Goal: Transaction & Acquisition: Book appointment/travel/reservation

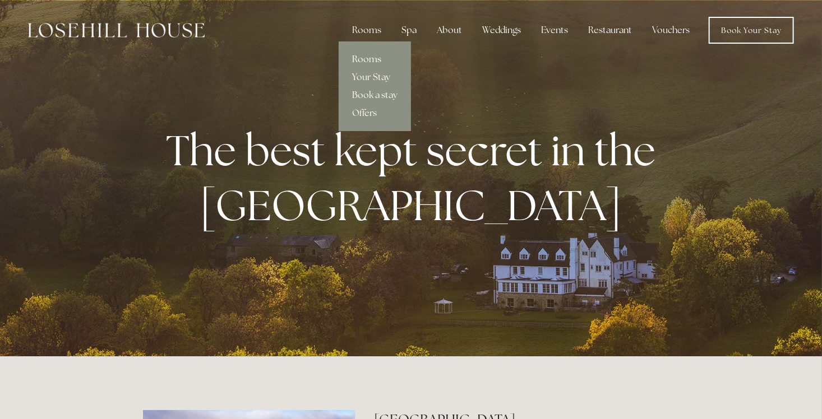
click at [377, 57] on link "Rooms" at bounding box center [375, 59] width 72 height 18
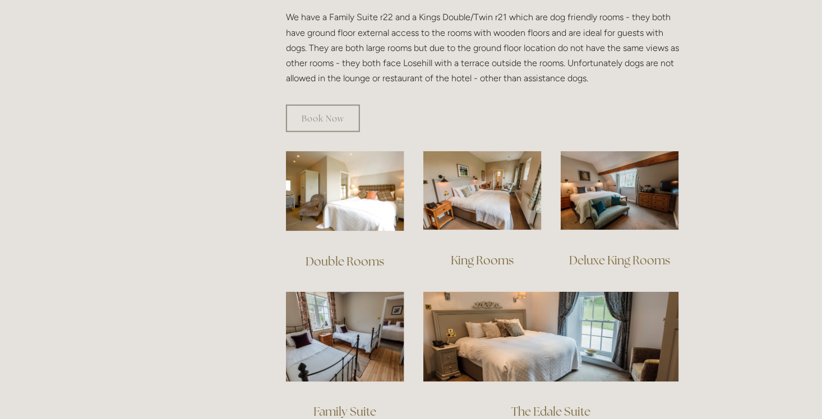
scroll to position [695, 0]
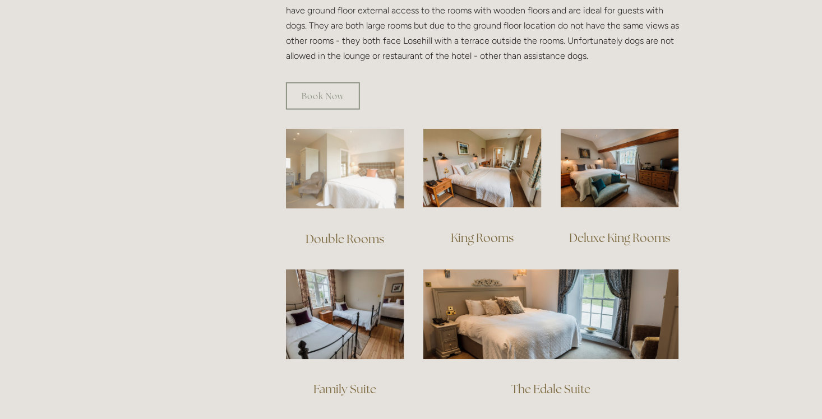
click at [373, 171] on img at bounding box center [345, 169] width 118 height 80
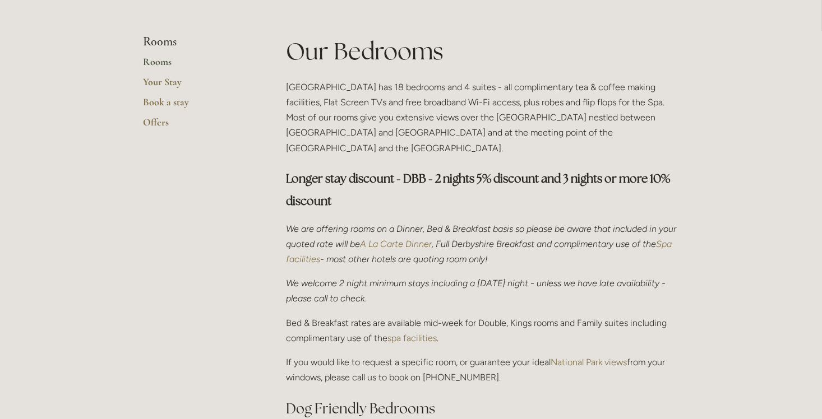
scroll to position [277, 0]
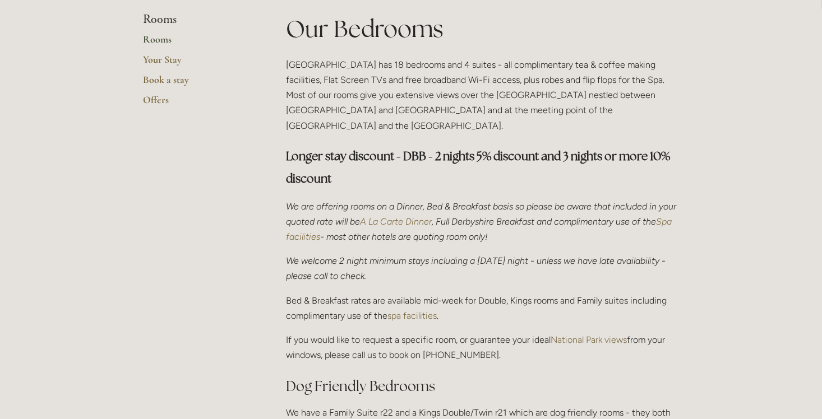
click at [162, 38] on link "Rooms" at bounding box center [196, 43] width 107 height 20
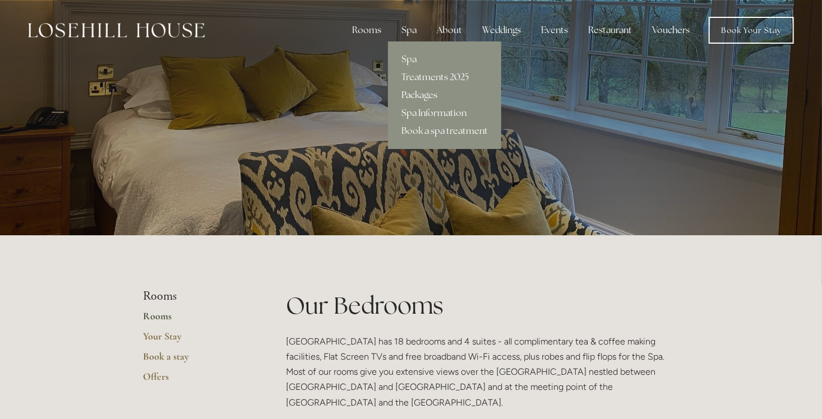
click at [425, 94] on link "Packages" at bounding box center [444, 95] width 113 height 18
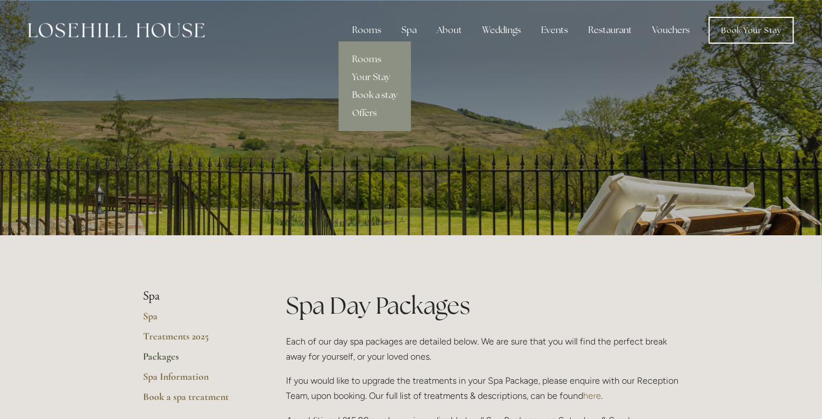
click at [389, 94] on link "Book a stay" at bounding box center [375, 95] width 72 height 18
